Goal: Task Accomplishment & Management: Use online tool/utility

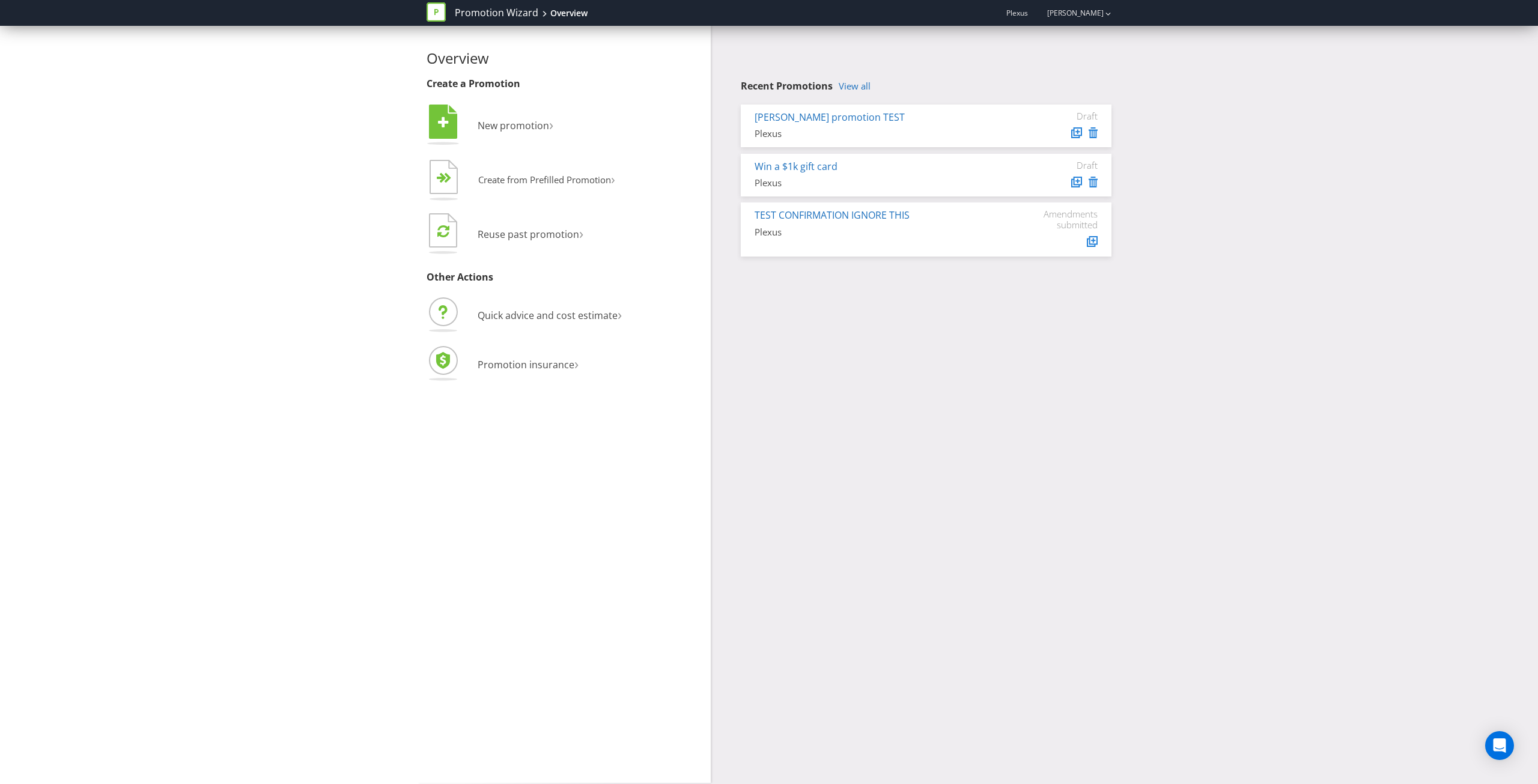
click at [1301, 131] on div "Overview Create a Promotion  New promotion ›   Create from Prefilled Promoti…" at bounding box center [769, 404] width 1538 height 757
